Goal: Task Accomplishment & Management: Manage account settings

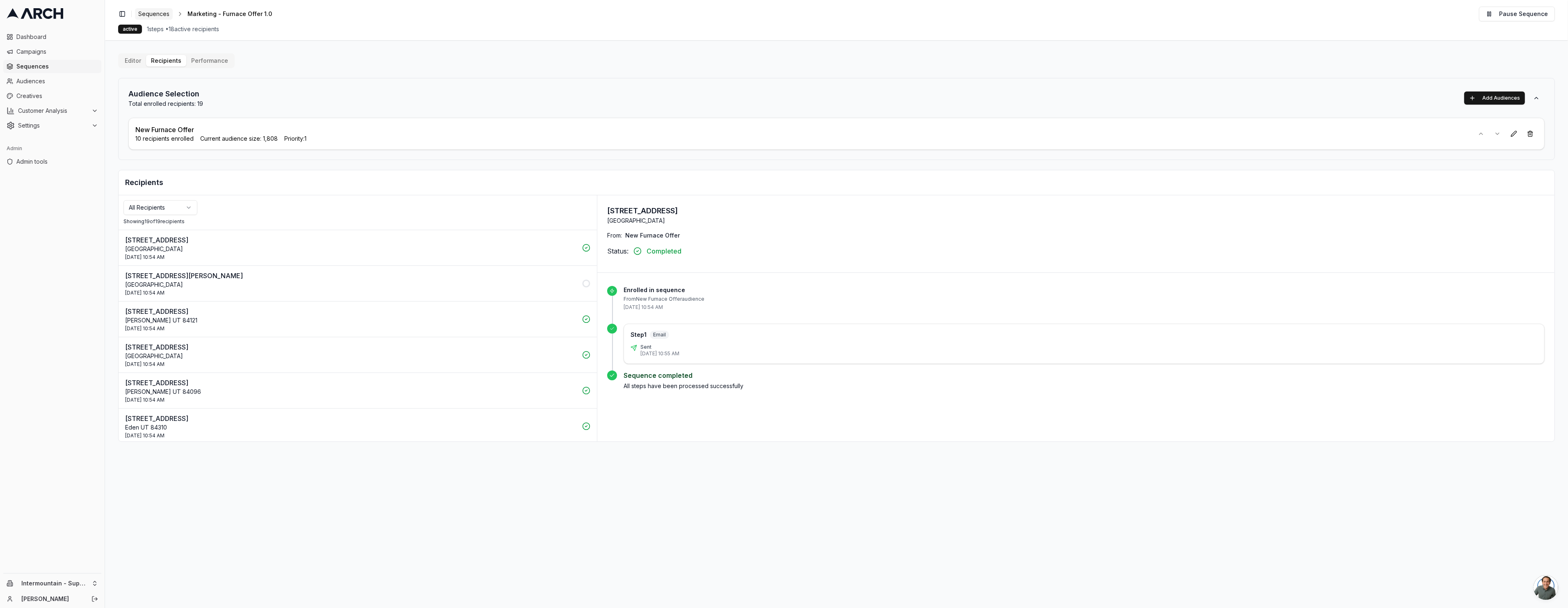
click at [154, 15] on span "Sequences" at bounding box center [153, 13] width 31 height 8
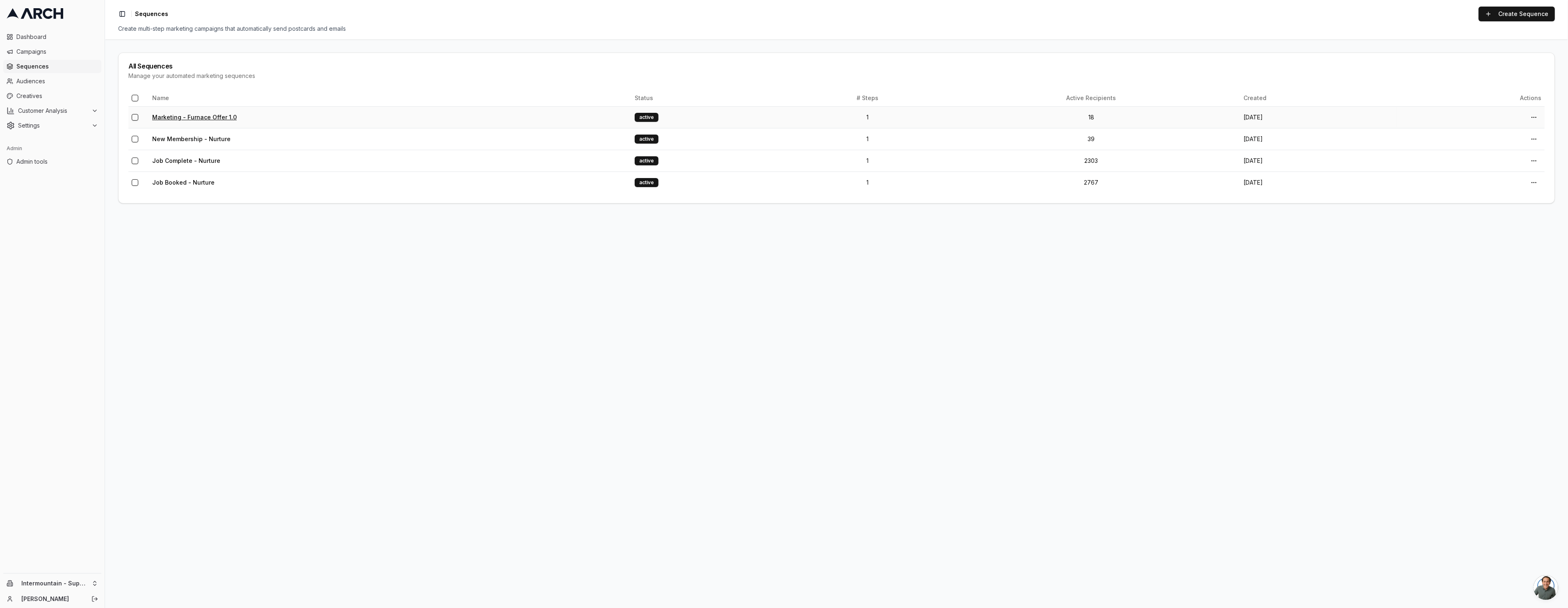
click at [193, 115] on link "Marketing - Furnace Offer 1.0" at bounding box center [194, 117] width 85 height 7
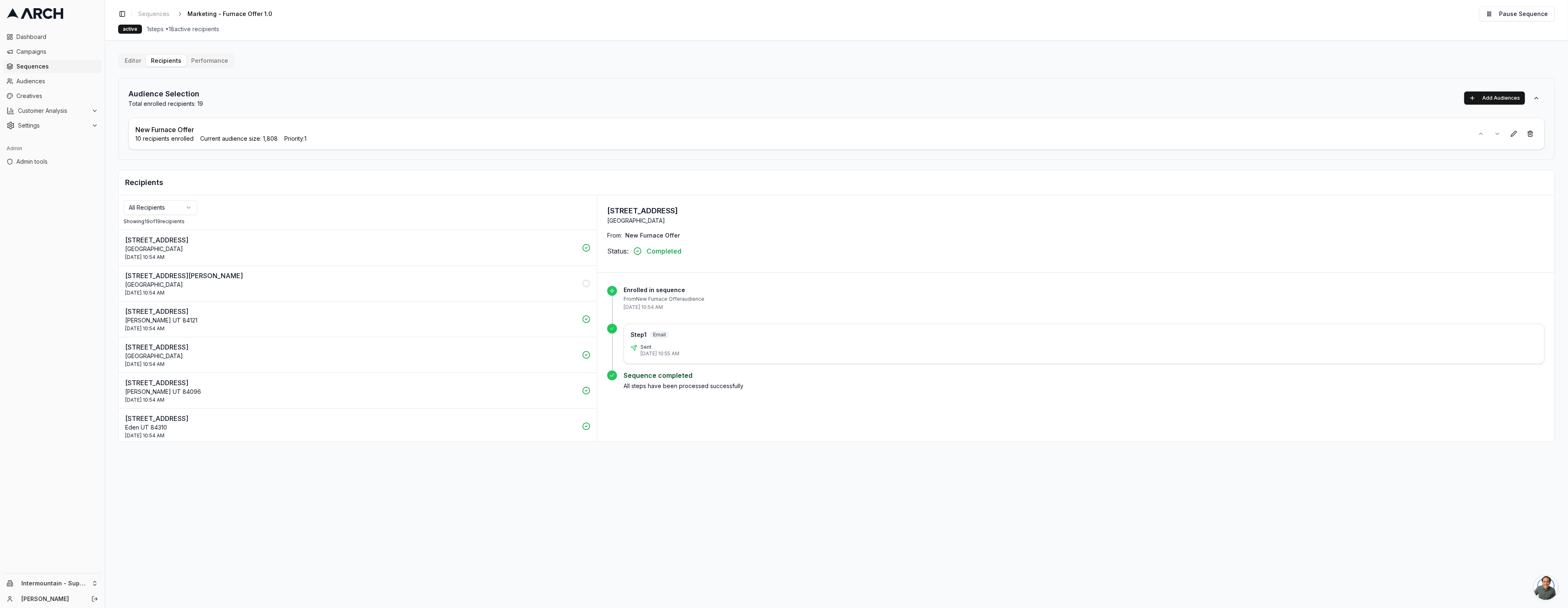
click at [172, 63] on button "Recipients" at bounding box center [166, 60] width 40 height 12
click at [364, 268] on p "[PERSON_NAME]" at bounding box center [351, 266] width 452 height 10
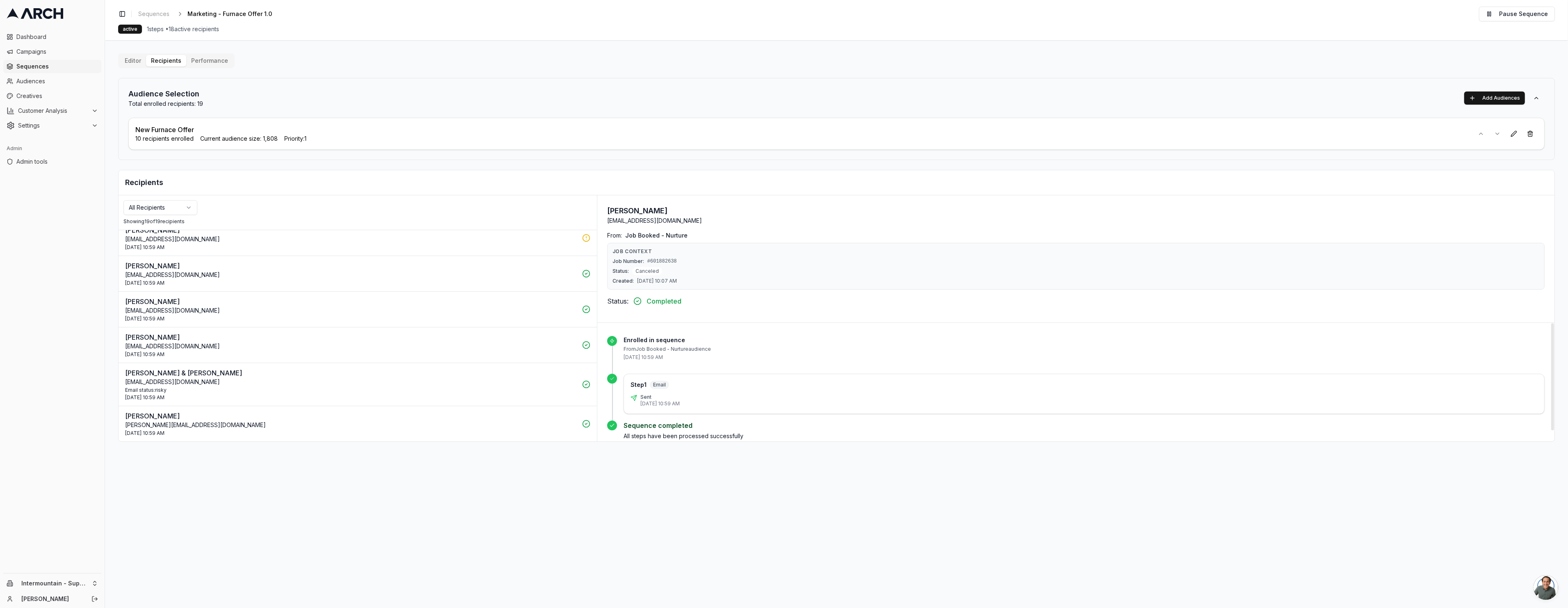
scroll to position [12, 0]
click at [132, 65] on button "Editor" at bounding box center [133, 60] width 26 height 12
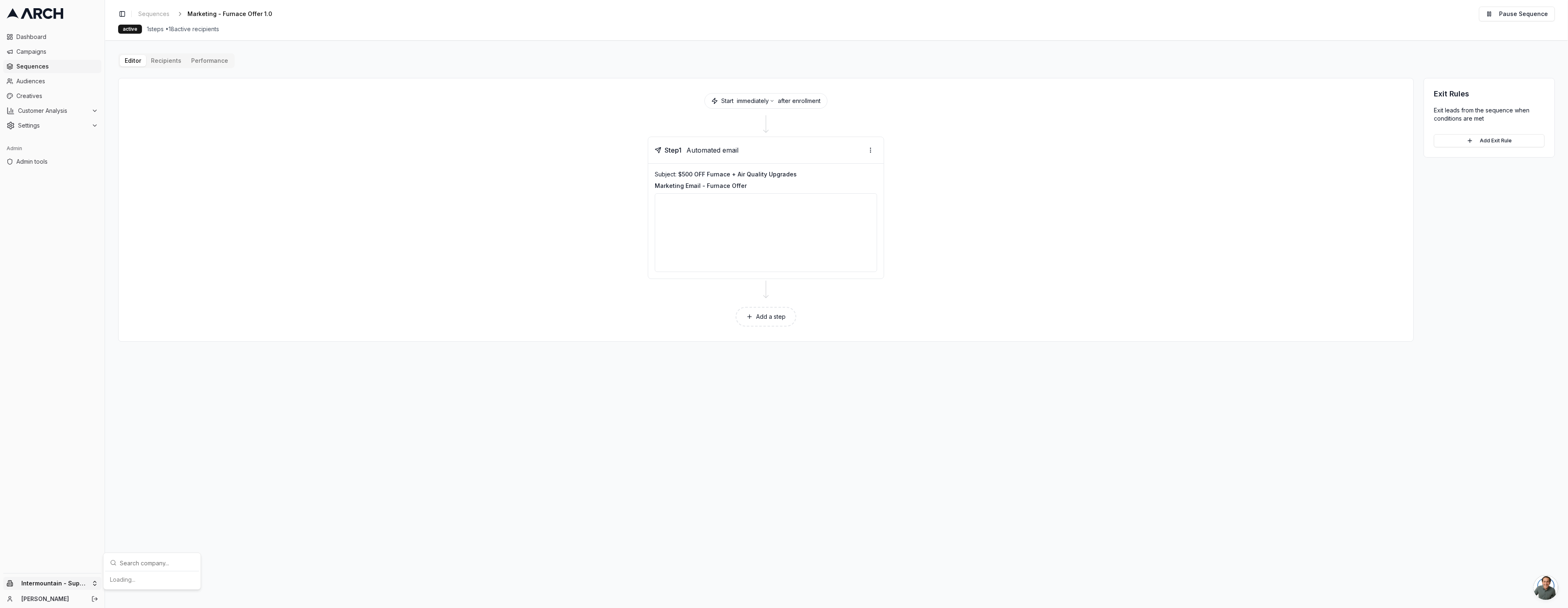
click at [83, 583] on html "Dashboard Campaigns Sequences Audiences Creatives Customer Analysis Settings Ad…" at bounding box center [784, 304] width 1568 height 608
click at [160, 497] on div "Arch Demo" at bounding box center [152, 499] width 91 height 13
click at [43, 70] on html "Dashboard Campaigns Sequences Audiences Creatives Customer Analysis Settings Ad…" at bounding box center [784, 304] width 1568 height 608
click at [53, 68] on span "Sequences" at bounding box center [57, 66] width 82 height 8
